Goal: Task Accomplishment & Management: Use online tool/utility

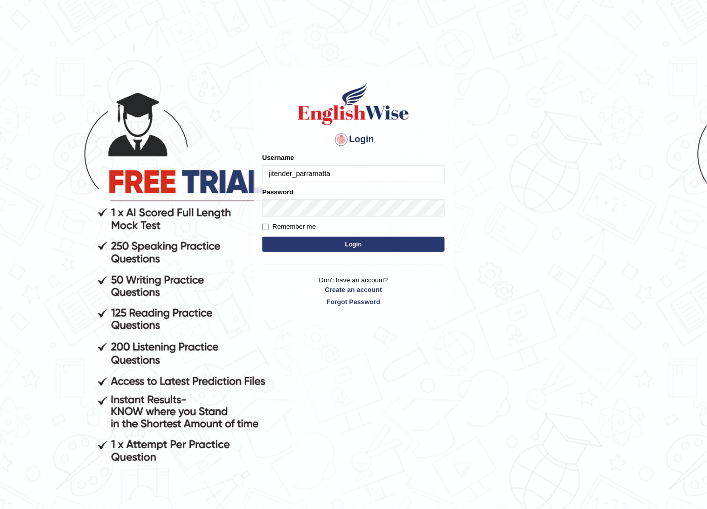
drag, startPoint x: 0, startPoint y: 0, endPoint x: 337, endPoint y: 171, distance: 378.1
click at [337, 171] on input "jitender_parramatta" at bounding box center [353, 173] width 182 height 17
type input "j"
type input "museb_parramatta"
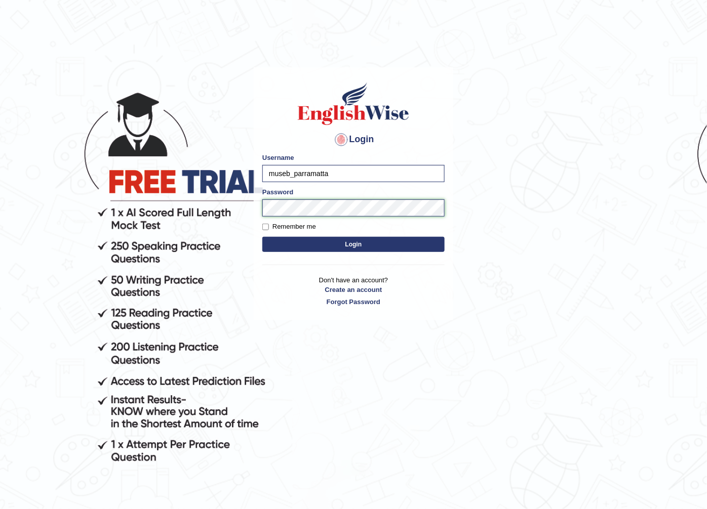
click at [262, 237] on button "Login" at bounding box center [353, 244] width 182 height 15
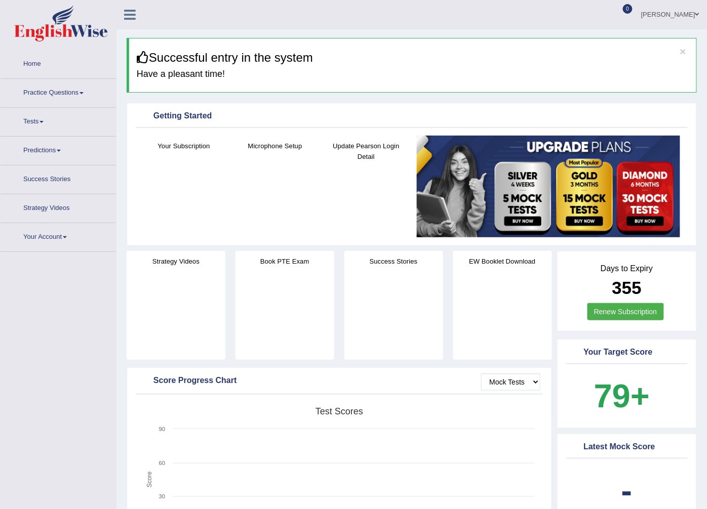
click at [52, 90] on link "Practice Questions" at bounding box center [58, 91] width 115 height 25
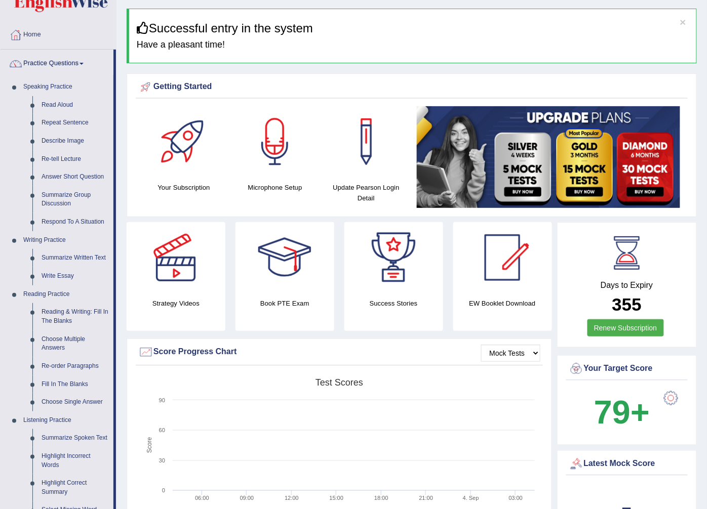
scroll to position [56, 0]
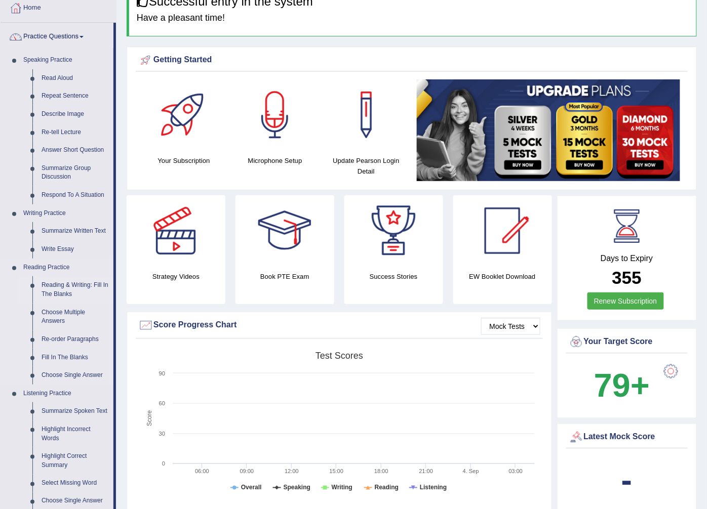
click at [67, 285] on link "Reading & Writing: Fill In The Blanks" at bounding box center [75, 289] width 76 height 27
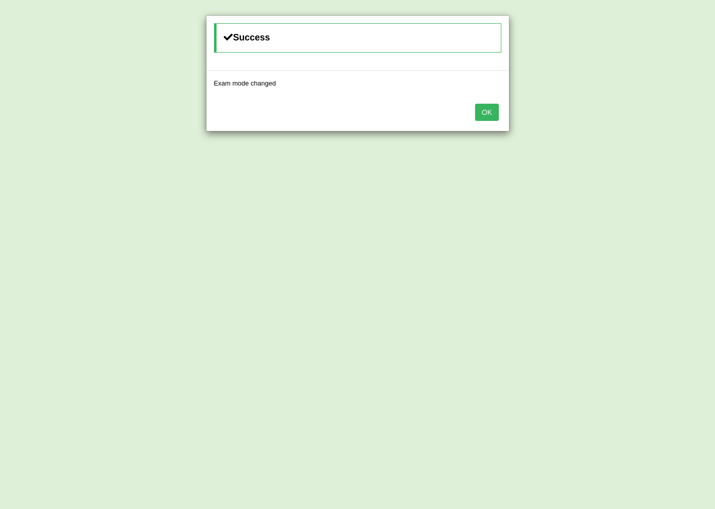
click at [487, 111] on button "OK" at bounding box center [486, 112] width 23 height 17
